Goal: Find specific page/section: Find specific page/section

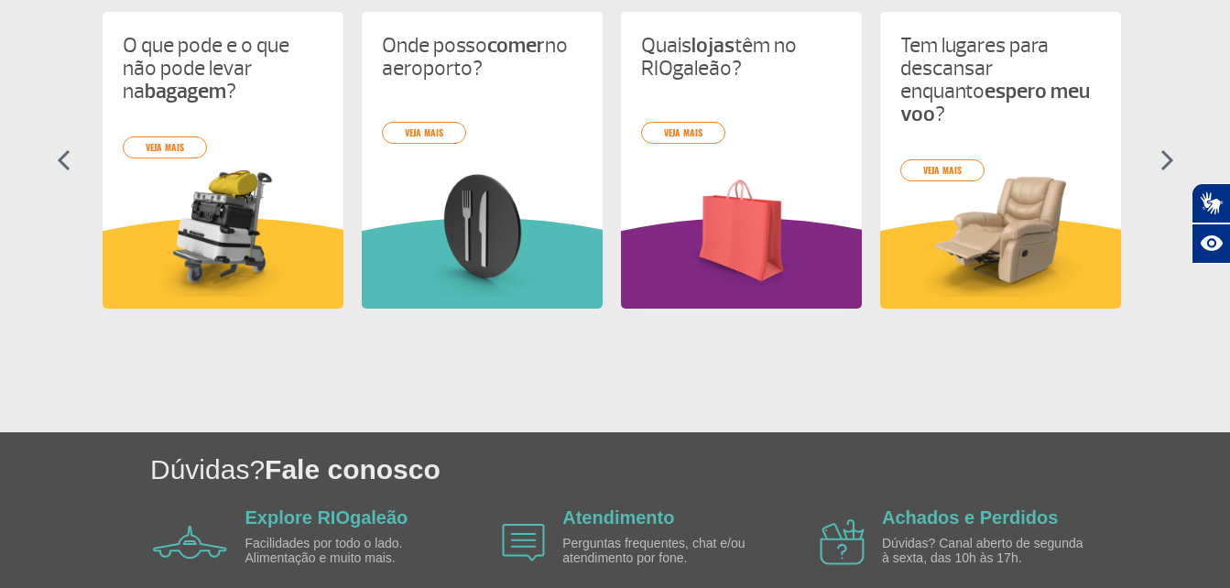
scroll to position [916, 0]
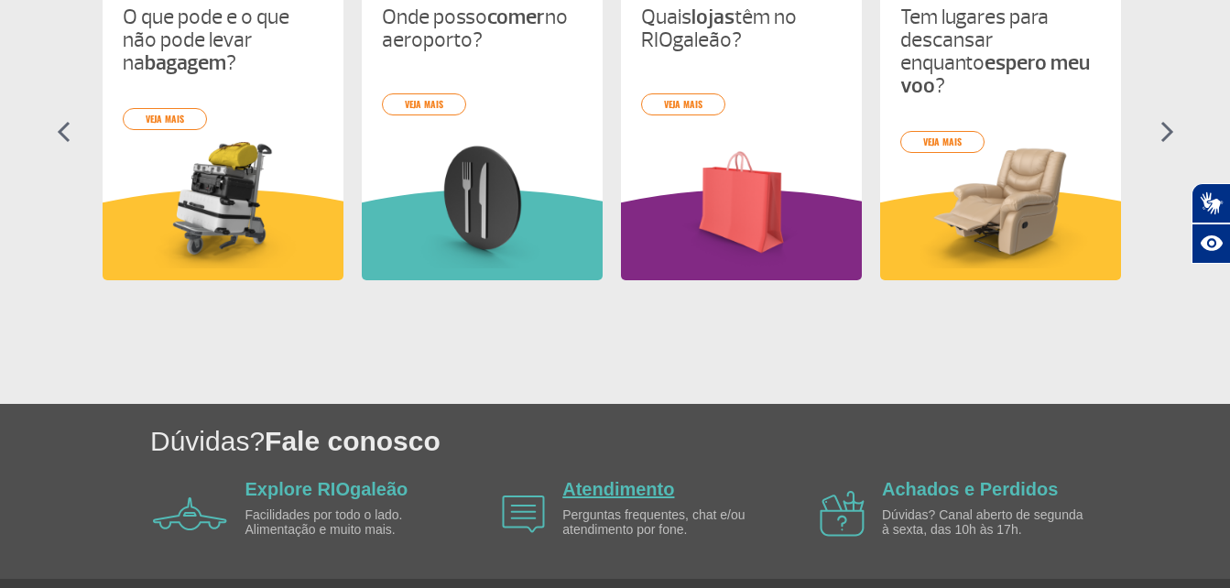
click at [614, 490] on link "Atendimento" at bounding box center [618, 489] width 112 height 20
